Goal: Check status: Check status

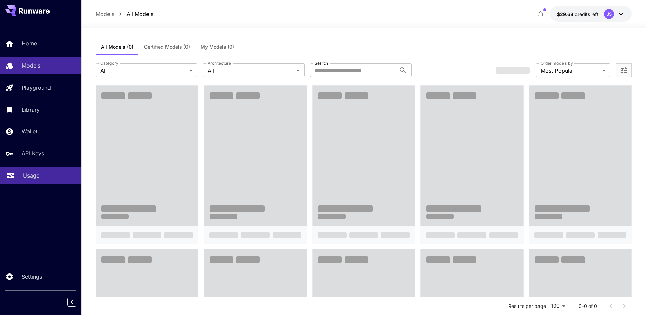
click at [31, 178] on p "Usage" at bounding box center [31, 175] width 16 height 8
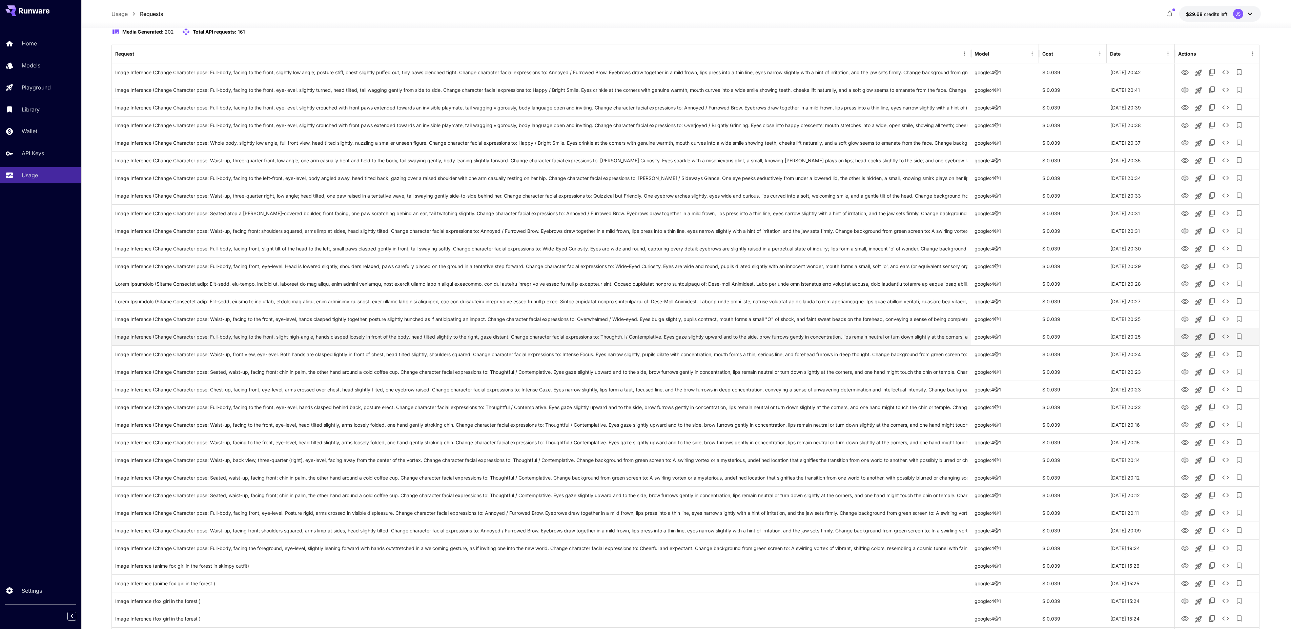
scroll to position [69, 0]
drag, startPoint x: 1184, startPoint y: 72, endPoint x: 1183, endPoint y: 78, distance: 6.2
click at [645, 72] on icon "View" at bounding box center [1185, 72] width 7 height 5
click at [645, 87] on icon "View" at bounding box center [1185, 90] width 8 height 8
click at [645, 105] on icon "View" at bounding box center [1185, 108] width 8 height 8
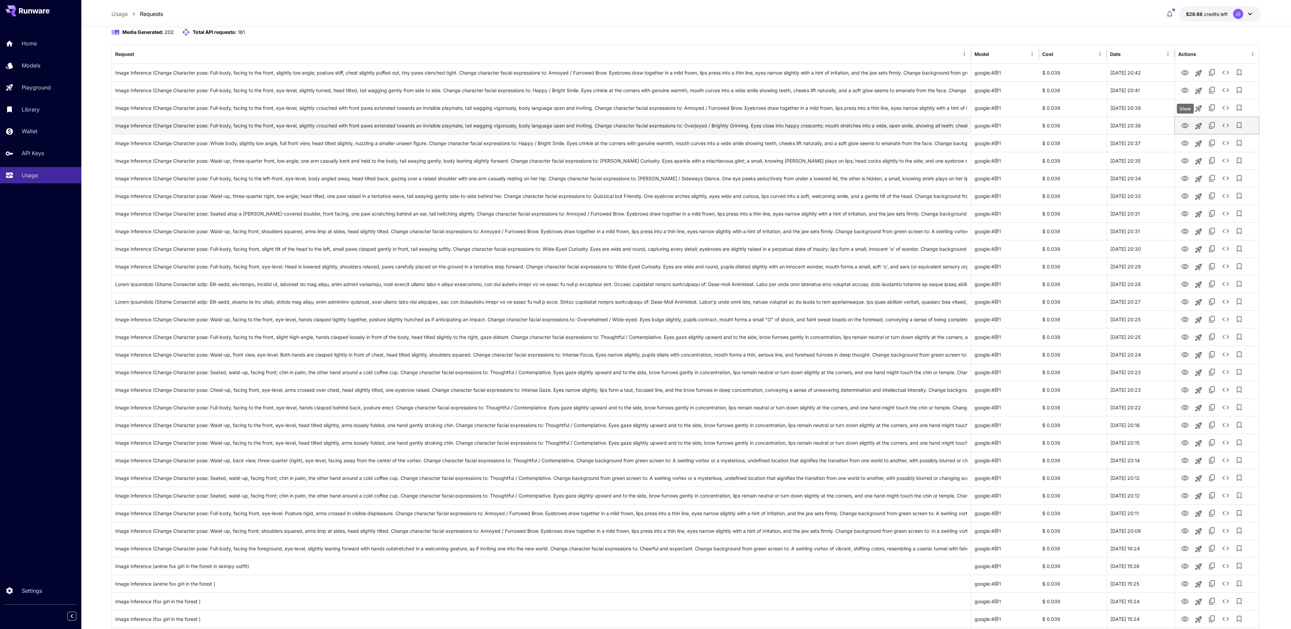
click at [645, 126] on icon "View" at bounding box center [1185, 126] width 8 height 8
click at [645, 141] on icon "View" at bounding box center [1185, 143] width 7 height 5
click at [645, 157] on icon "View" at bounding box center [1185, 161] width 8 height 8
click at [645, 179] on icon "View" at bounding box center [1185, 179] width 8 height 8
click at [645, 194] on icon "View" at bounding box center [1185, 196] width 8 height 8
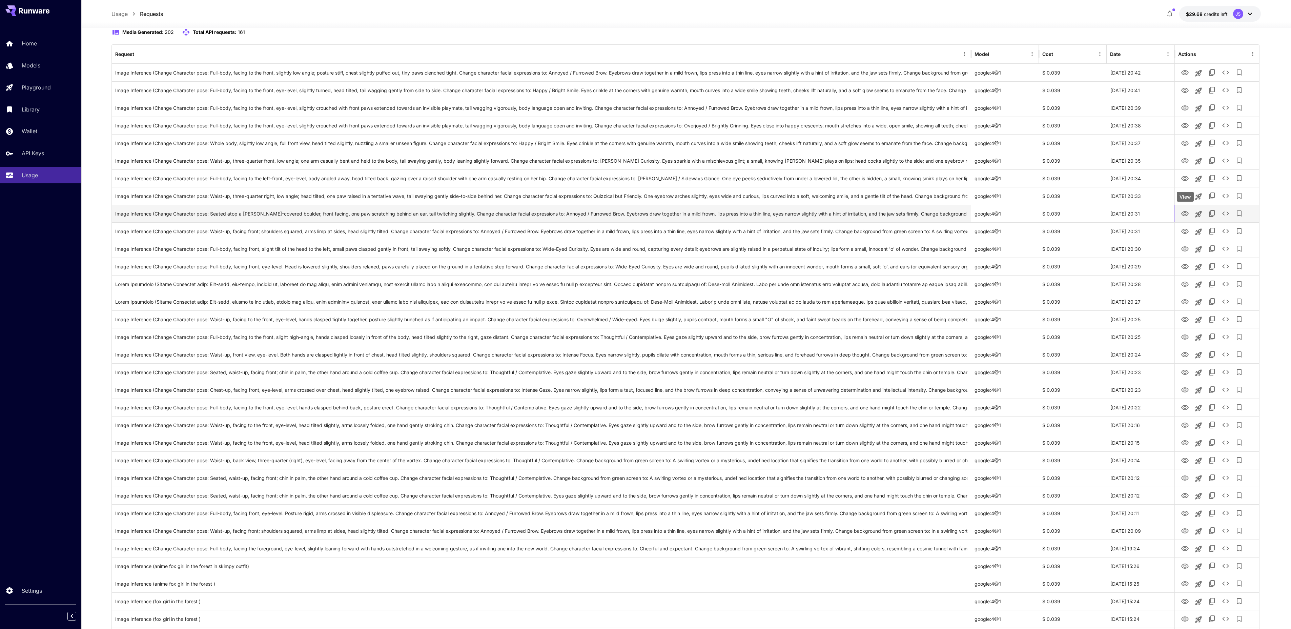
click at [645, 211] on icon "View" at bounding box center [1185, 213] width 7 height 5
click at [645, 233] on icon "View" at bounding box center [1185, 231] width 8 height 8
click at [645, 247] on icon "View" at bounding box center [1185, 249] width 8 height 8
click at [645, 265] on icon "View" at bounding box center [1185, 266] width 7 height 5
click at [645, 285] on icon "View" at bounding box center [1185, 284] width 8 height 8
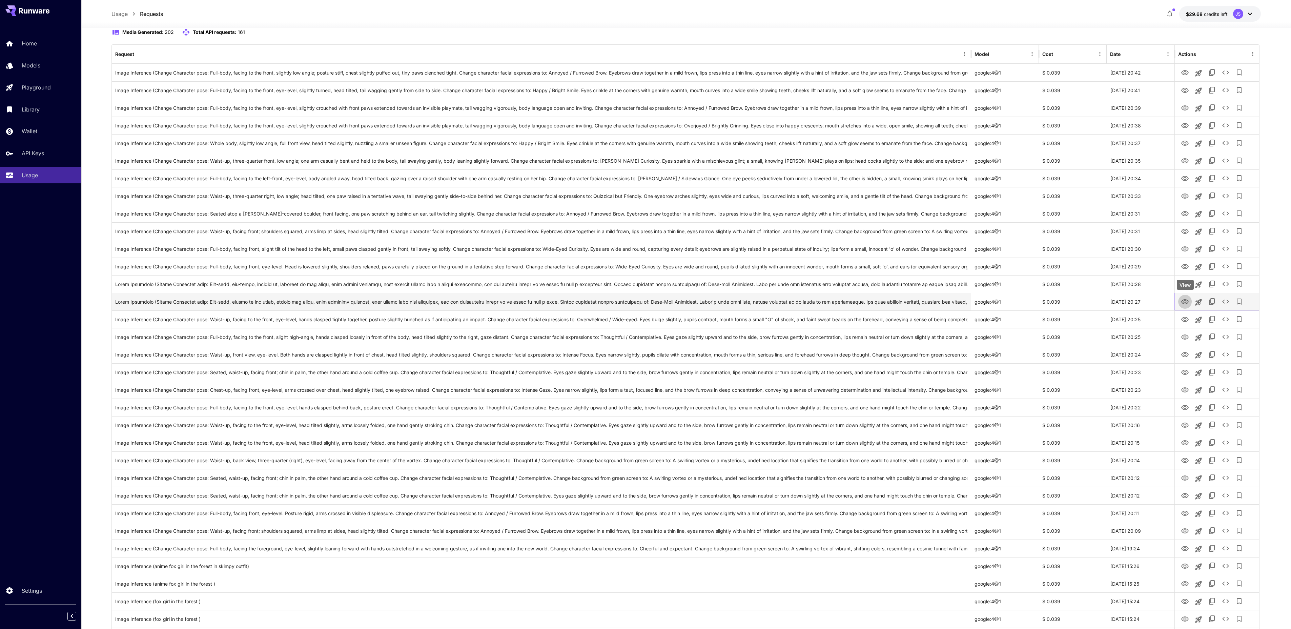
click at [645, 302] on icon "View" at bounding box center [1185, 302] width 8 height 8
click at [645, 314] on icon "View" at bounding box center [1185, 319] width 7 height 5
click at [645, 314] on icon "View" at bounding box center [1185, 337] width 7 height 5
click at [645, 314] on icon "View" at bounding box center [1185, 355] width 8 height 8
click at [645, 314] on icon "View" at bounding box center [1185, 372] width 8 height 8
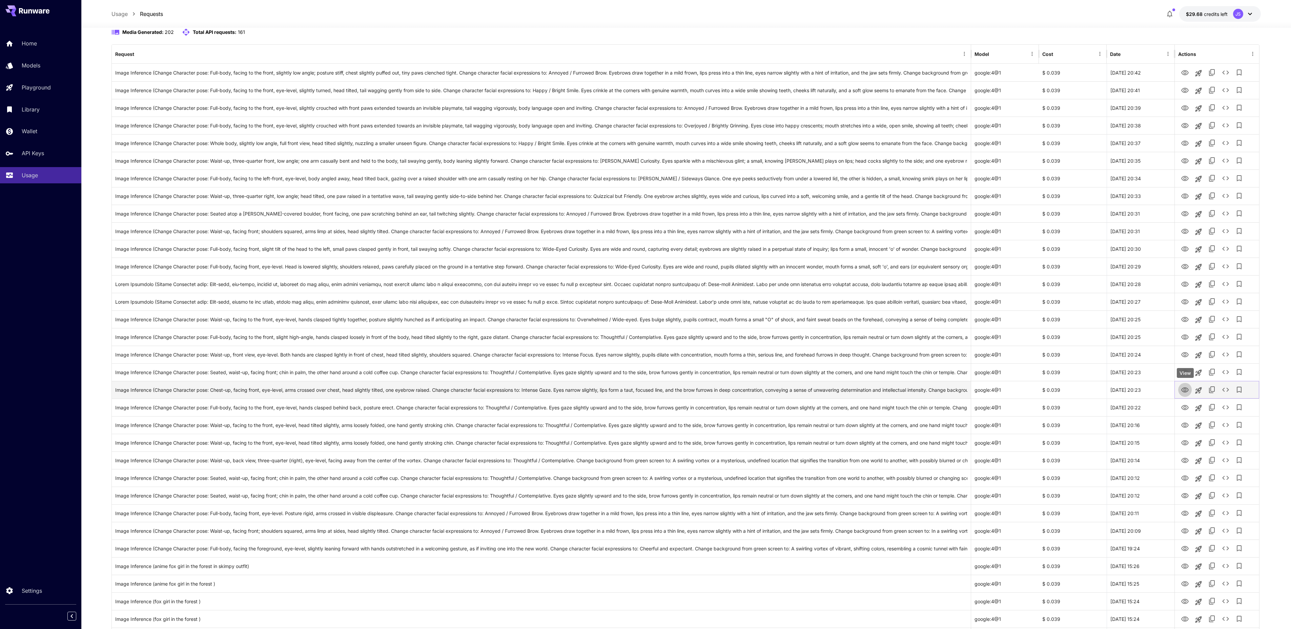
click at [645, 314] on icon "View" at bounding box center [1185, 390] width 8 height 8
click at [645, 314] on icon "View" at bounding box center [1185, 407] width 7 height 5
click at [645, 314] on icon "View" at bounding box center [1185, 425] width 7 height 5
click at [645, 314] on icon "View" at bounding box center [1185, 443] width 8 height 8
click at [645, 314] on icon "View" at bounding box center [1185, 461] width 8 height 8
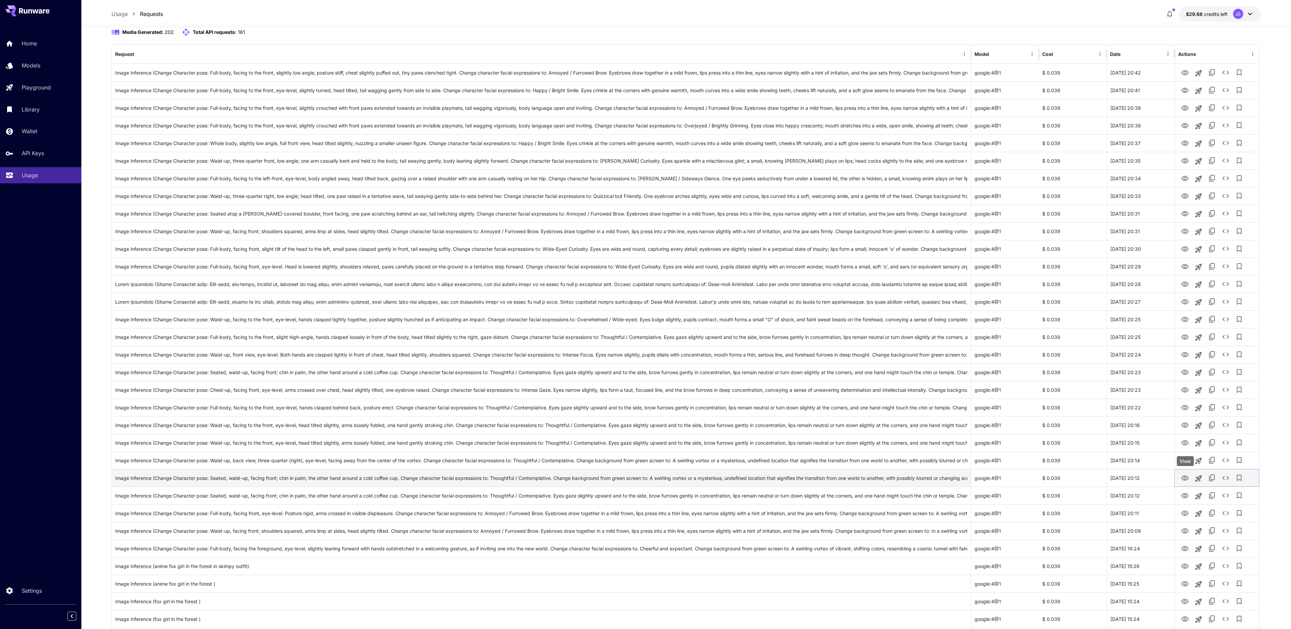
drag, startPoint x: 1184, startPoint y: 476, endPoint x: 1186, endPoint y: 483, distance: 6.8
click at [645, 314] on icon "View" at bounding box center [1185, 478] width 8 height 8
click at [645, 314] on icon "View" at bounding box center [1185, 495] width 7 height 5
click at [645, 314] on icon "View" at bounding box center [1185, 513] width 7 height 5
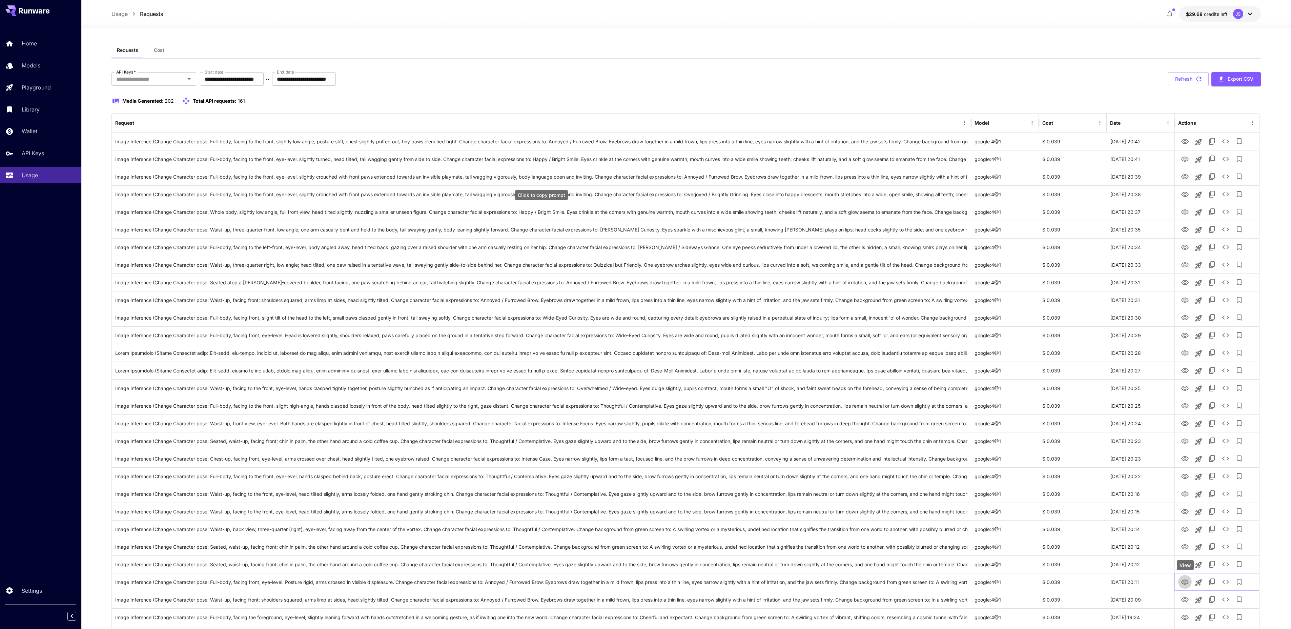
scroll to position [0, 0]
drag, startPoint x: 1161, startPoint y: 143, endPoint x: 1130, endPoint y: 143, distance: 30.5
click at [645, 143] on div "[DATE] 20:42" at bounding box center [1141, 142] width 68 height 18
click at [1184, 143] on icon "View" at bounding box center [1185, 142] width 8 height 8
click at [1186, 154] on button "View" at bounding box center [1185, 160] width 14 height 14
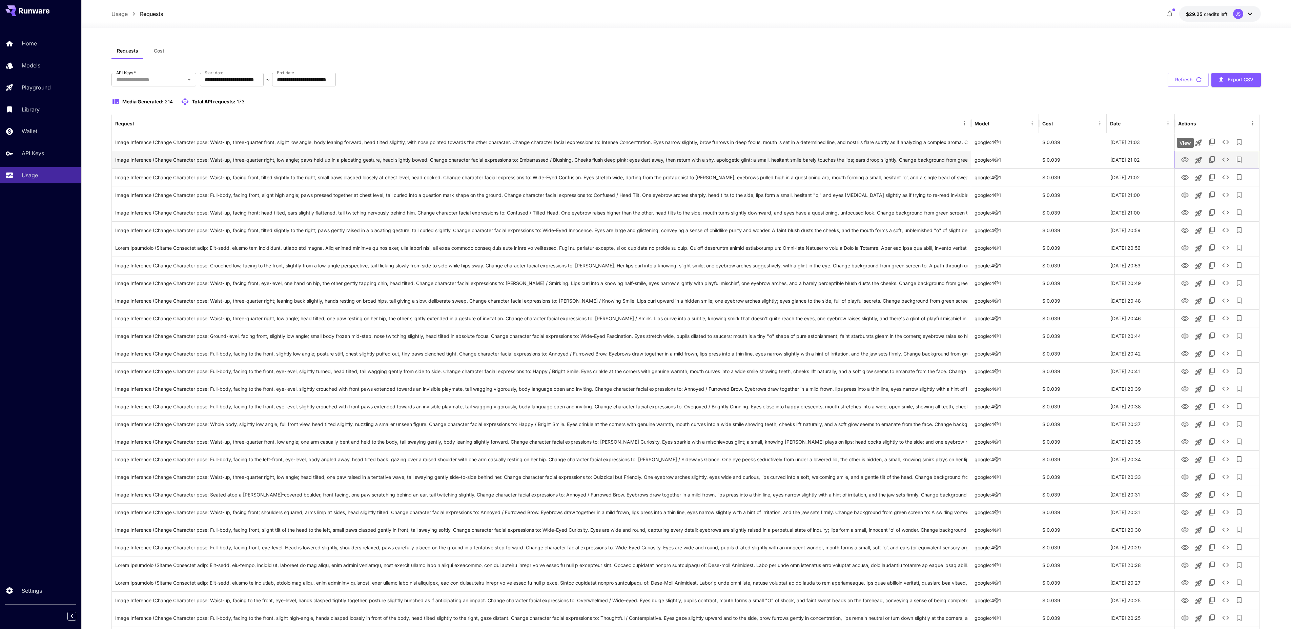
click at [1187, 160] on icon "View" at bounding box center [1185, 160] width 8 height 8
click at [1186, 176] on icon "View" at bounding box center [1185, 177] width 7 height 5
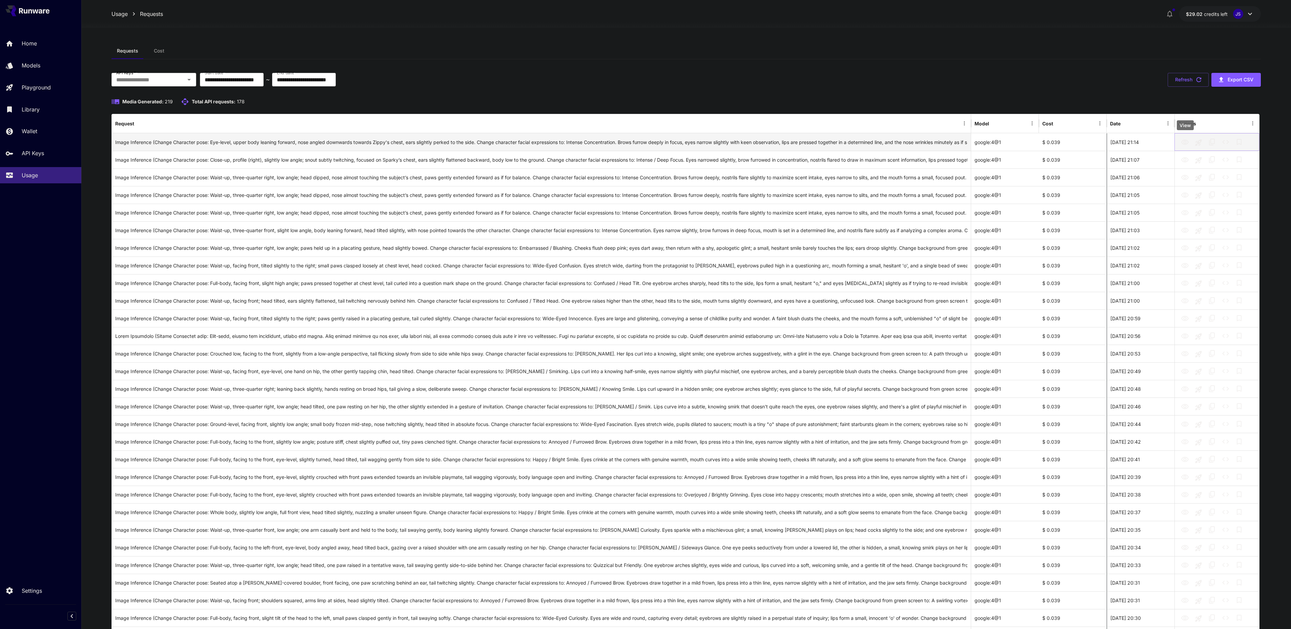
click at [1183, 142] on icon "View" at bounding box center [1185, 142] width 8 height 8
click at [1184, 158] on icon "View" at bounding box center [1185, 160] width 8 height 8
click at [1184, 178] on icon "View" at bounding box center [1185, 178] width 8 height 8
click at [1185, 191] on icon "View" at bounding box center [1185, 195] width 8 height 8
click at [1185, 213] on icon "View" at bounding box center [1185, 213] width 8 height 8
